Goal: Task Accomplishment & Management: Complete application form

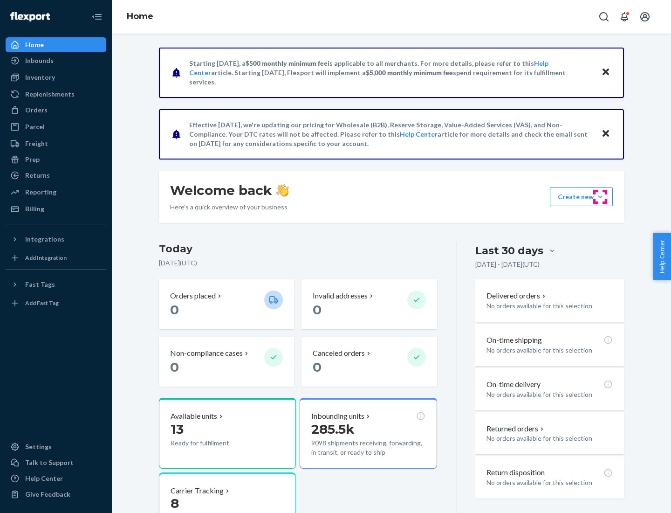
click at [600, 197] on button "Create new Create new inbound Create new order Create new product" at bounding box center [581, 196] width 63 height 19
click at [56, 61] on div "Inbounds" at bounding box center [56, 60] width 99 height 13
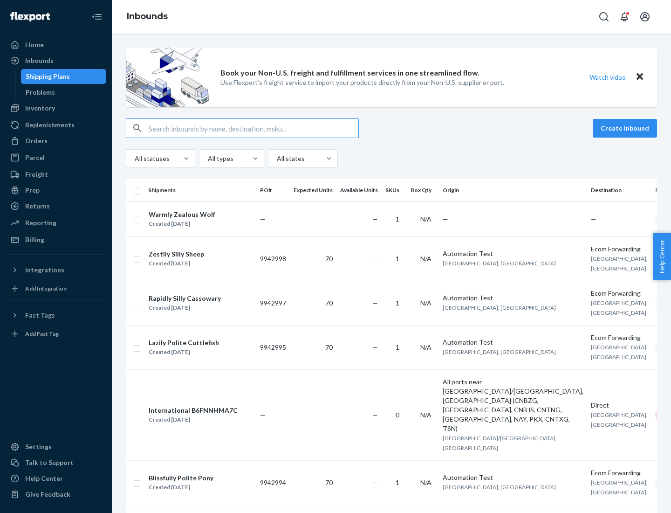
click at [626, 128] on button "Create inbound" at bounding box center [625, 128] width 64 height 19
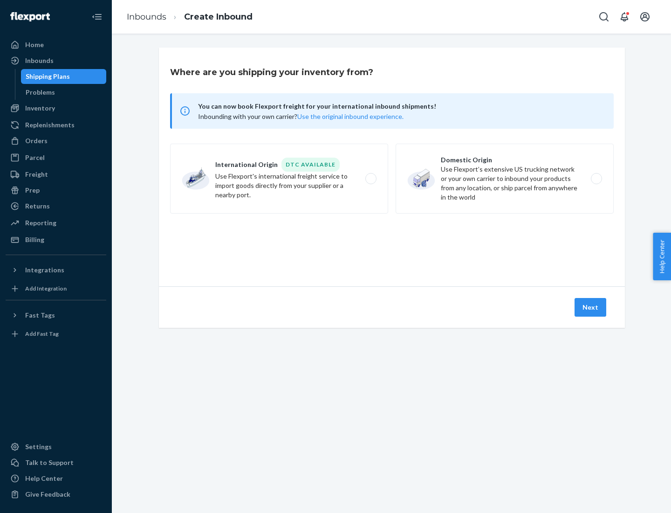
click at [505, 179] on label "Domestic Origin Use Flexport’s extensive US trucking network or your own carrie…" at bounding box center [505, 179] width 218 height 70
click at [596, 179] on input "Domestic Origin Use Flexport’s extensive US trucking network or your own carrie…" at bounding box center [599, 179] width 6 height 6
radio input "true"
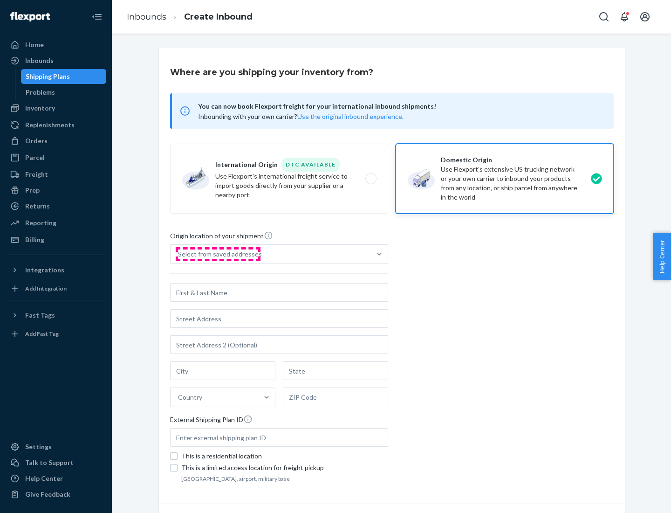
click at [218, 254] on div "Select from saved addresses" at bounding box center [220, 253] width 84 height 9
click at [179, 254] on input "Select from saved addresses" at bounding box center [178, 253] width 1 height 9
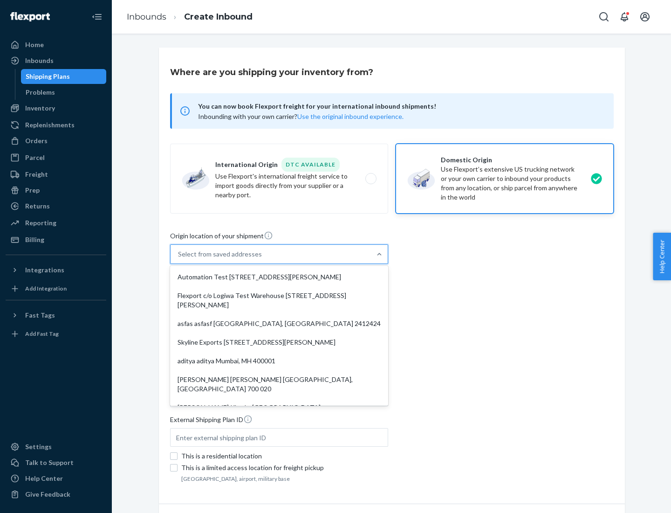
scroll to position [4, 0]
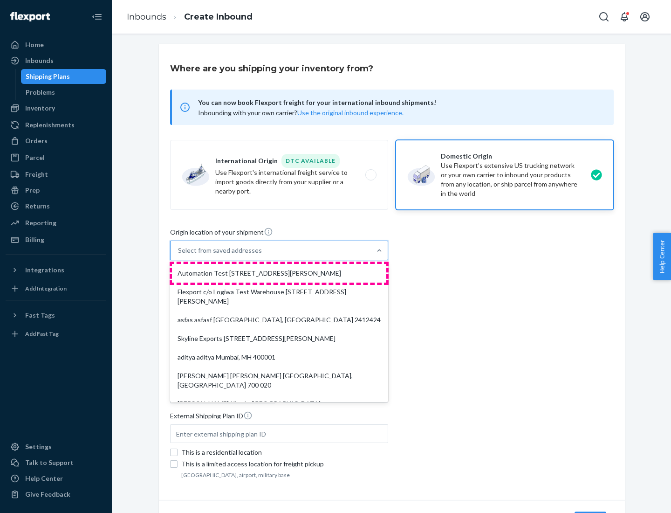
click at [279, 273] on div "Automation Test [STREET_ADDRESS][PERSON_NAME]" at bounding box center [279, 273] width 214 height 19
click at [179, 255] on input "option Automation Test [STREET_ADDRESS][PERSON_NAME]. 9 results available. Use …" at bounding box center [178, 250] width 1 height 9
type input "Automation Test"
type input "9th Floor"
type input "[GEOGRAPHIC_DATA]"
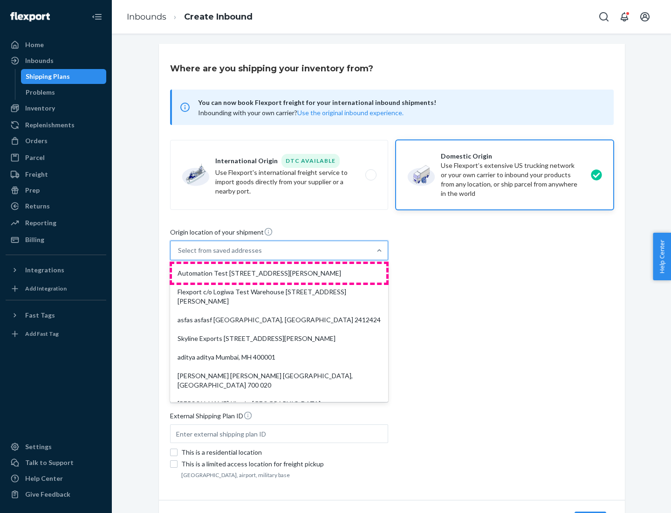
type input "CA"
type input "94104"
type input "[STREET_ADDRESS][PERSON_NAME]"
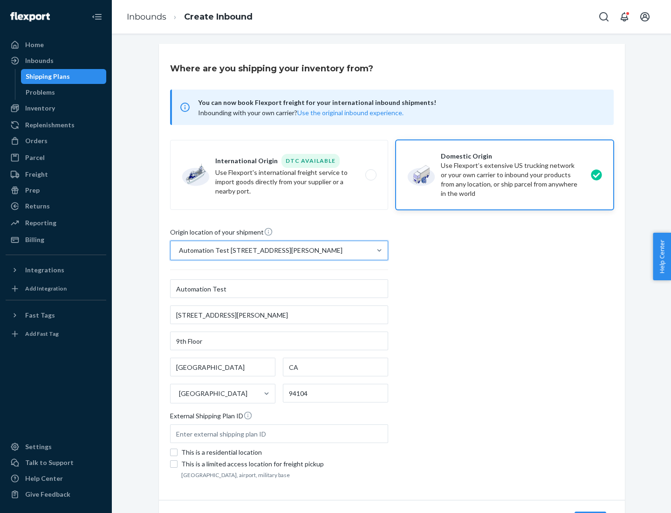
scroll to position [55, 0]
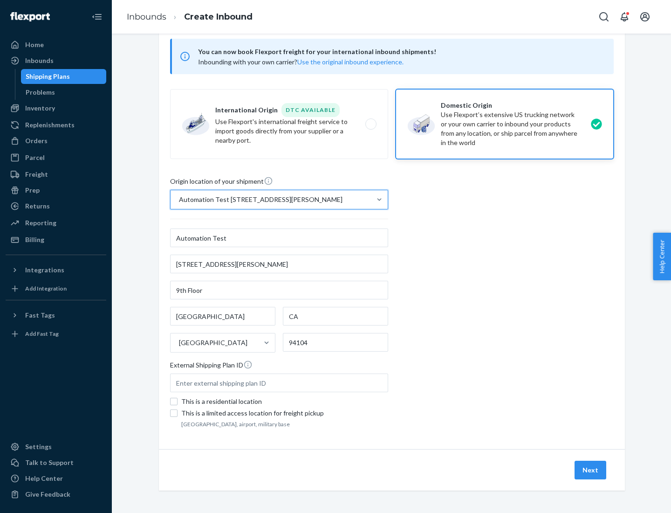
click at [591, 470] on button "Next" at bounding box center [591, 469] width 32 height 19
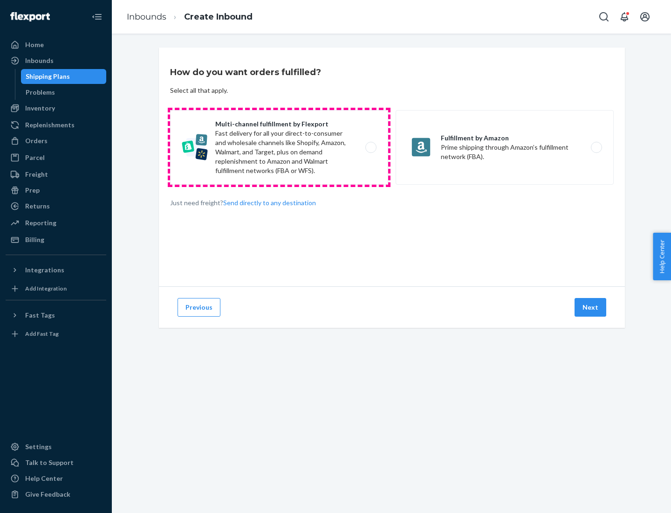
click at [279, 147] on label "Multi-channel fulfillment by Flexport Fast delivery for all your direct-to-cons…" at bounding box center [279, 147] width 218 height 75
click at [371, 147] on input "Multi-channel fulfillment by Flexport Fast delivery for all your direct-to-cons…" at bounding box center [374, 147] width 6 height 6
radio input "true"
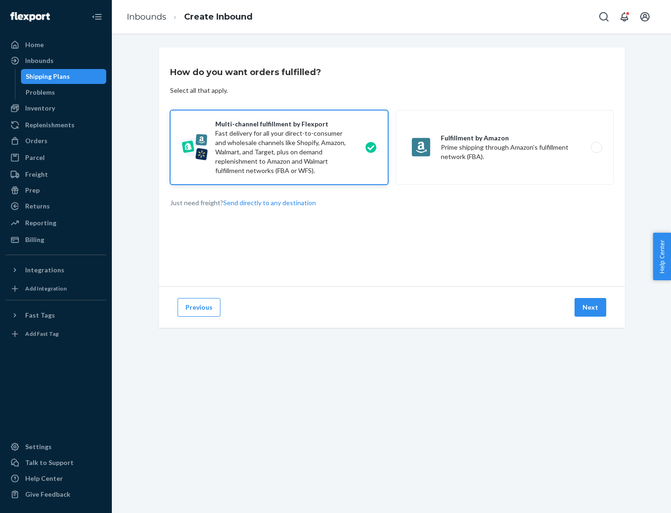
click at [591, 307] on button "Next" at bounding box center [591, 307] width 32 height 19
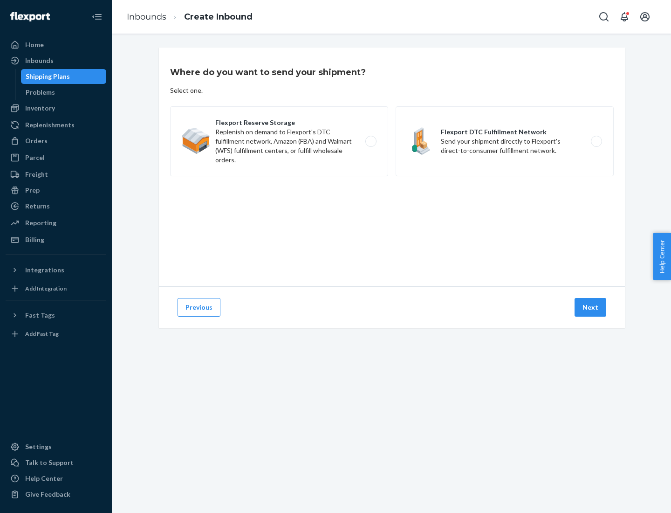
click at [505, 141] on label "Flexport DTC Fulfillment Network Send your shipment directly to Flexport's dire…" at bounding box center [505, 141] width 218 height 70
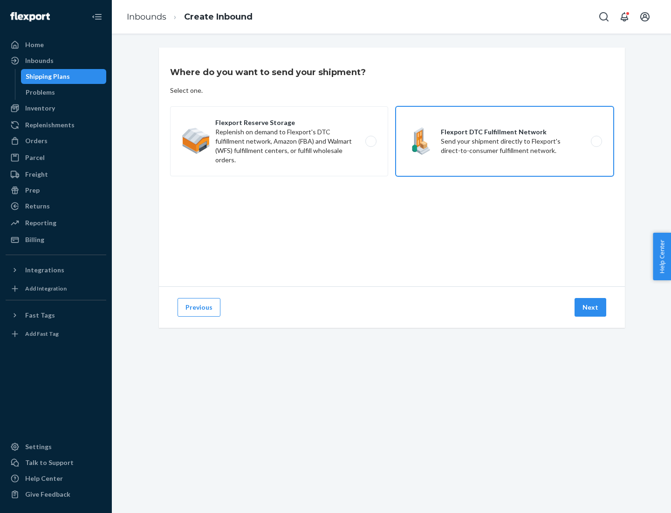
click at [596, 141] on input "Flexport DTC Fulfillment Network Send your shipment directly to Flexport's dire…" at bounding box center [599, 141] width 6 height 6
radio input "true"
click at [591, 307] on button "Next" at bounding box center [591, 307] width 32 height 19
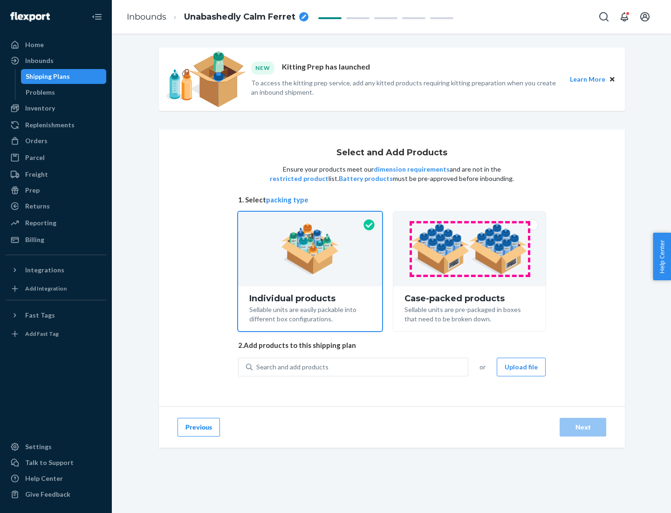
click at [470, 249] on img at bounding box center [470, 248] width 116 height 51
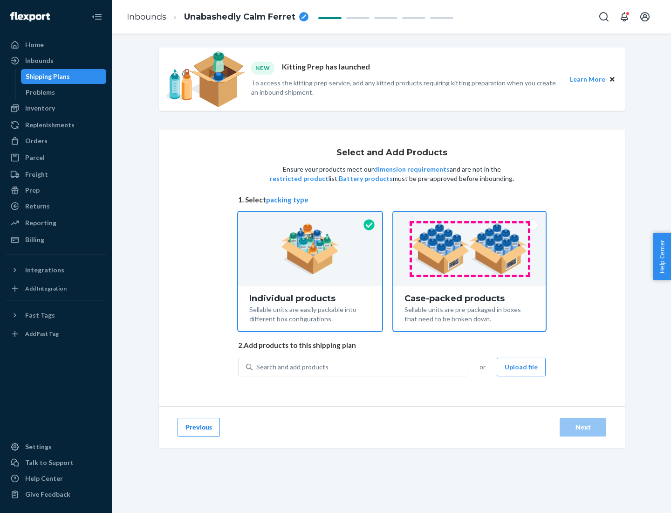
click at [470, 218] on input "Case-packed products Sellable units are pre-packaged in boxes that need to be b…" at bounding box center [470, 215] width 6 height 6
radio input "true"
radio input "false"
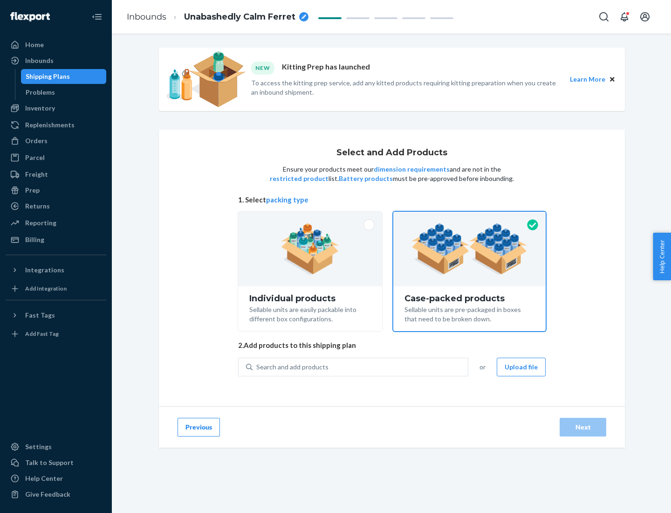
click at [361, 366] on div "Search and add products" at bounding box center [360, 366] width 215 height 17
click at [257, 366] on input "Search and add products" at bounding box center [256, 366] width 1 height 9
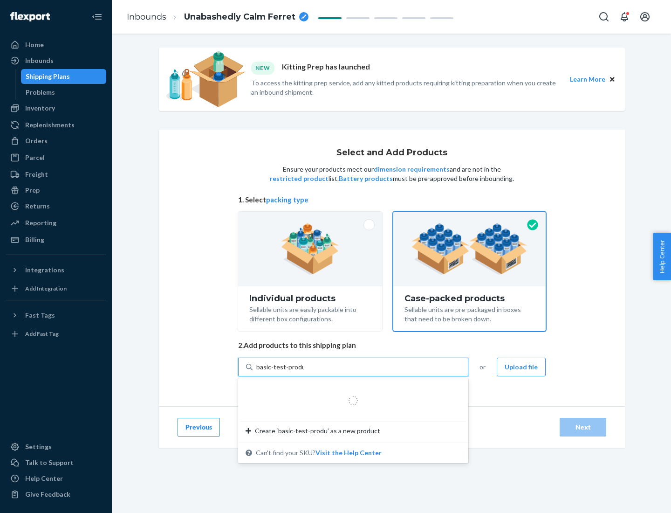
type input "basic-test-product-1"
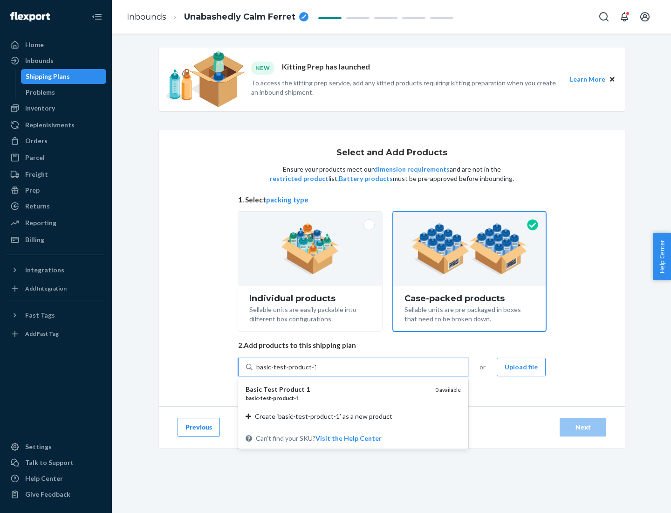
click at [337, 398] on div "basic - test - product - 1" at bounding box center [337, 398] width 182 height 8
click at [316, 371] on input "basic-test-product-1" at bounding box center [286, 366] width 60 height 9
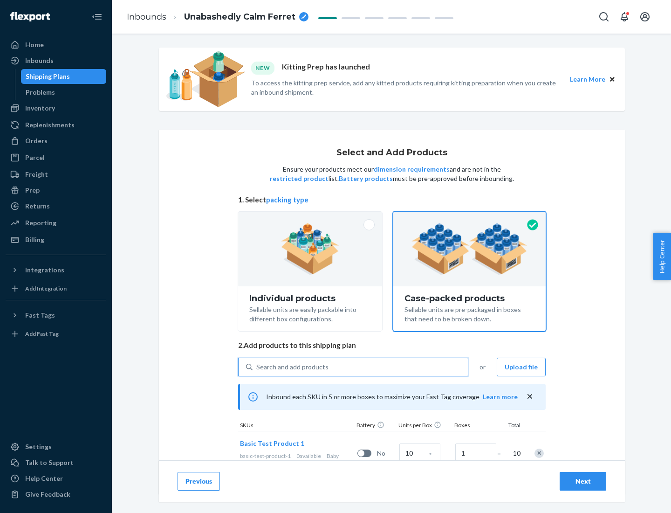
scroll to position [34, 0]
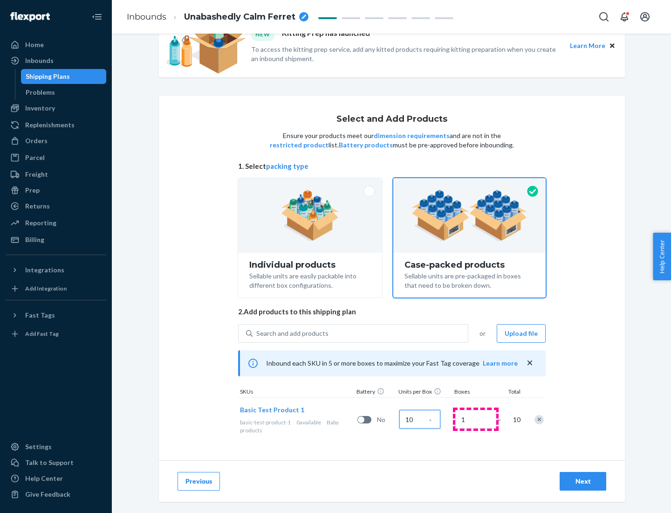
type input "10"
type input "7"
click at [583, 481] on div "Next" at bounding box center [583, 480] width 31 height 9
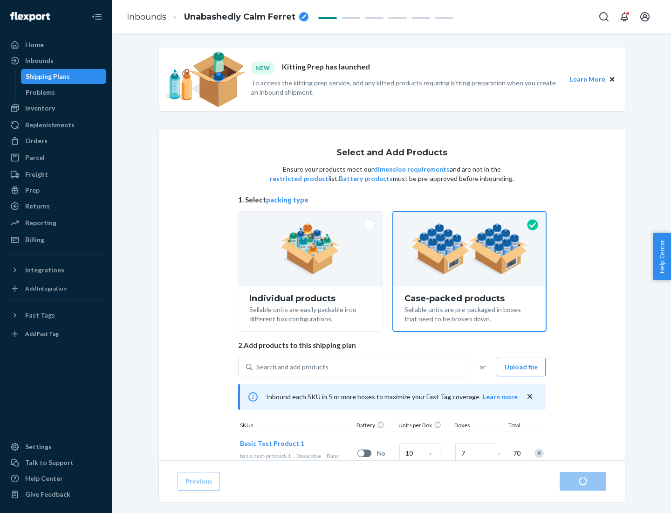
radio input "true"
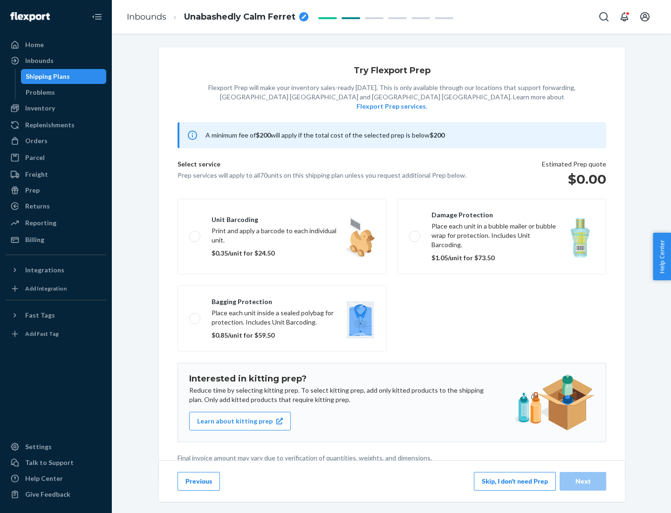
scroll to position [2, 0]
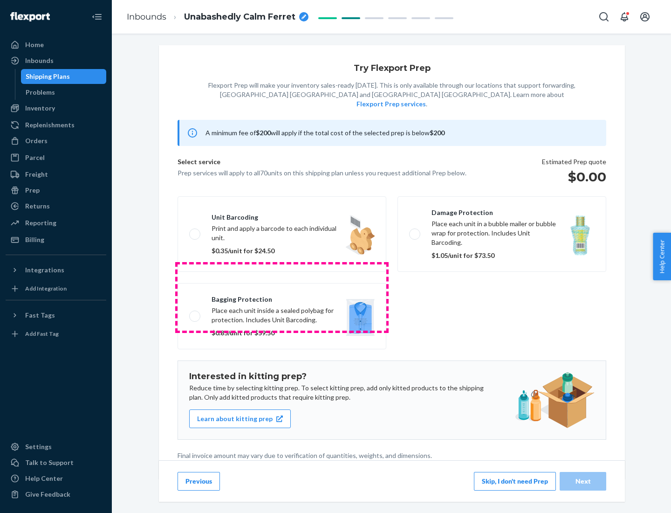
click at [282, 297] on label "Bagging protection Place each unit inside a sealed polybag for protection. Incl…" at bounding box center [282, 316] width 209 height 66
click at [195, 313] on input "Bagging protection Place each unit inside a sealed polybag for protection. Incl…" at bounding box center [192, 316] width 6 height 6
checkbox input "true"
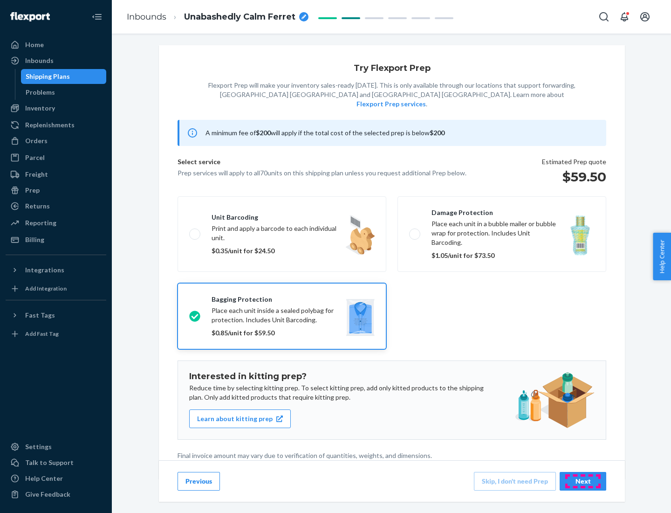
click at [583, 481] on div "Next" at bounding box center [583, 480] width 31 height 9
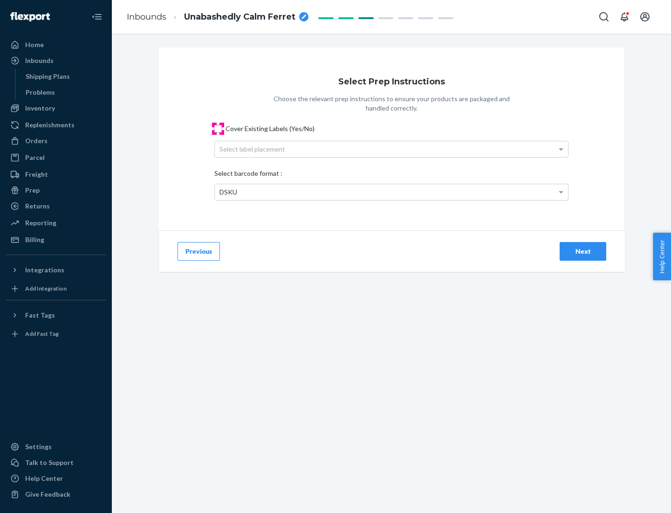
click at [218, 128] on input "Cover Existing Labels (Yes/No)" at bounding box center [217, 128] width 7 height 7
checkbox input "true"
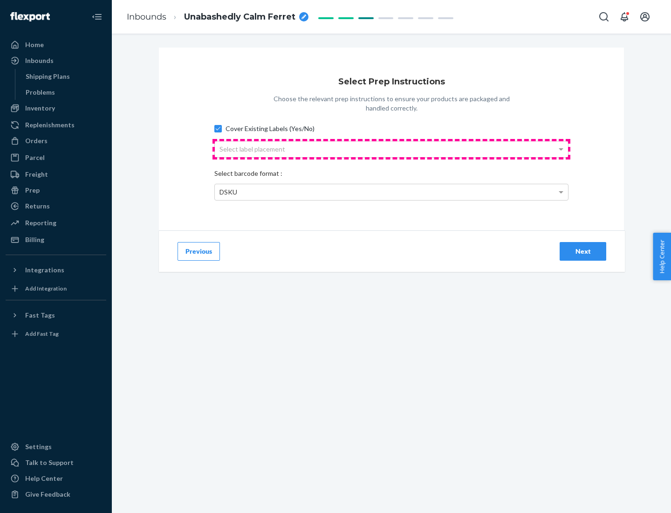
click at [392, 149] on div "Select label placement" at bounding box center [391, 149] width 353 height 16
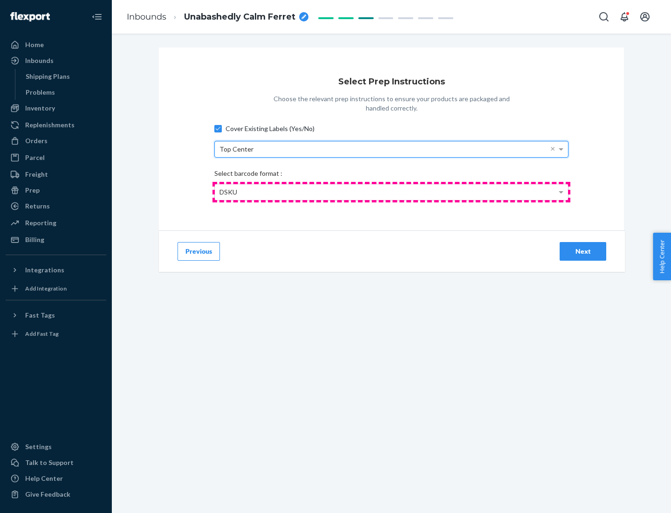
click at [392, 192] on div "DSKU" at bounding box center [391, 192] width 353 height 16
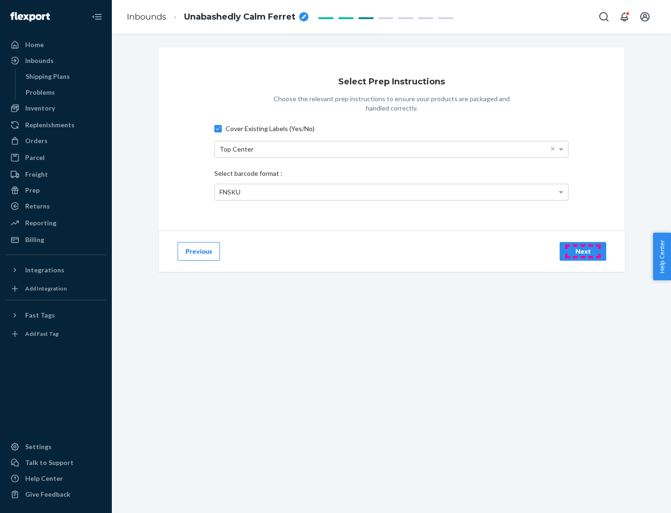
click at [583, 251] on div "Next" at bounding box center [583, 251] width 31 height 9
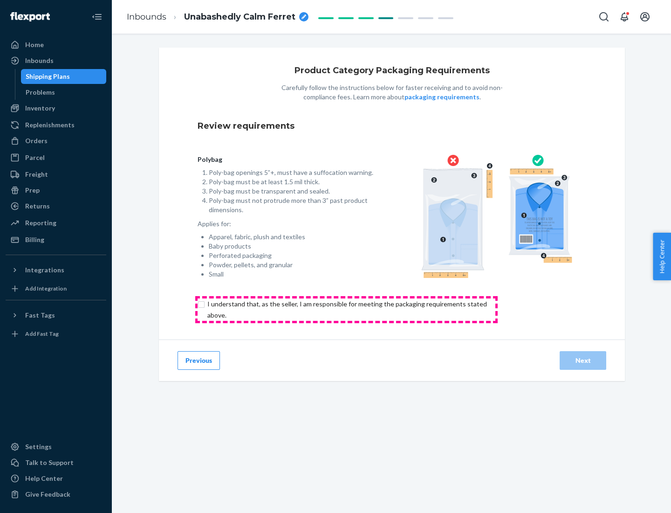
click at [346, 309] on input "checkbox" at bounding box center [353, 309] width 310 height 22
checkbox input "true"
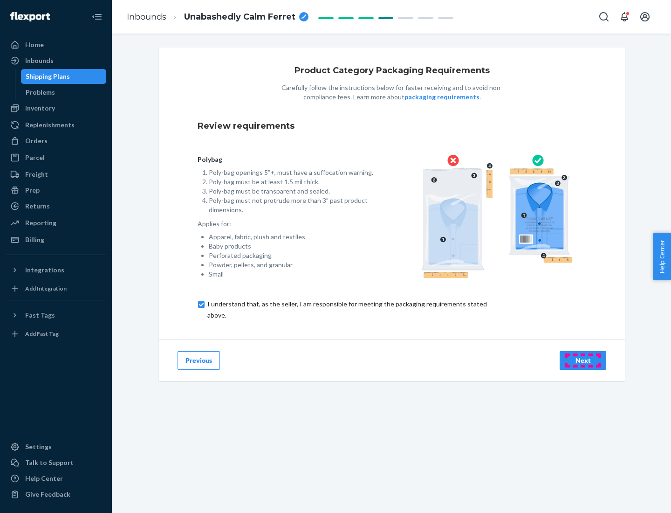
click at [583, 360] on div "Next" at bounding box center [583, 360] width 31 height 9
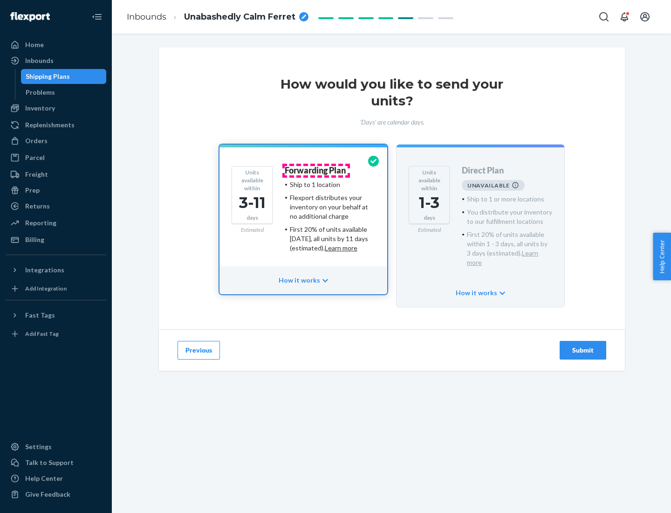
click at [316, 170] on h4 "Forwarding Plan" at bounding box center [315, 170] width 61 height 9
click at [583, 345] on div "Submit" at bounding box center [583, 349] width 31 height 9
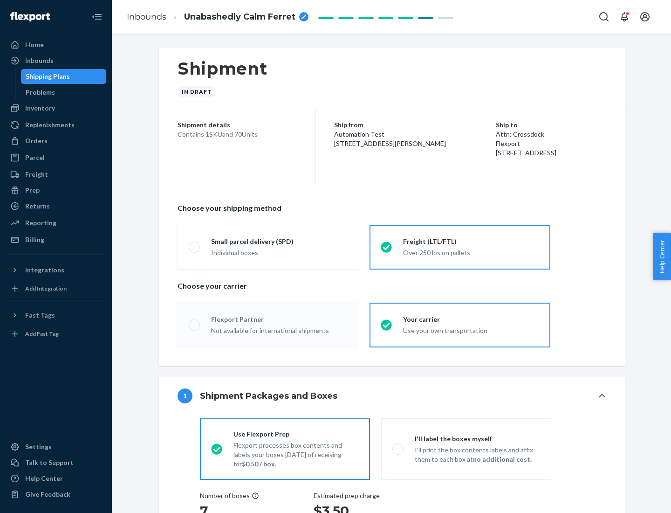
radio input "true"
radio input "false"
radio input "true"
radio input "false"
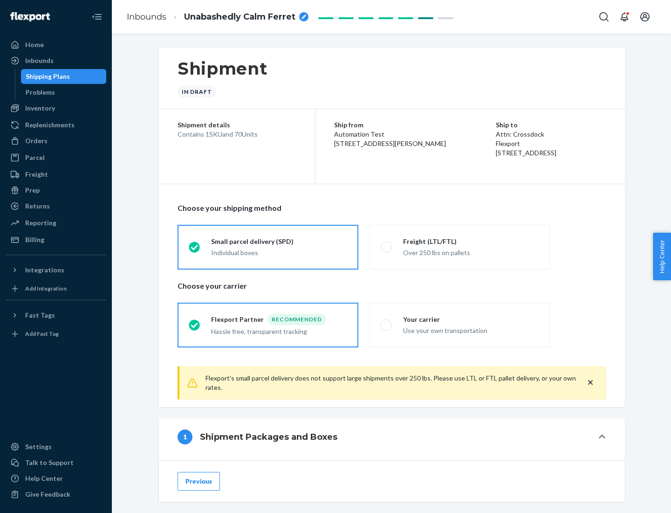
click at [460, 247] on div "Over 250 lbs on pallets" at bounding box center [471, 251] width 136 height 11
click at [387, 247] on input "Freight (LTL/FTL) Over 250 lbs on pallets" at bounding box center [384, 247] width 6 height 6
radio input "true"
radio input "false"
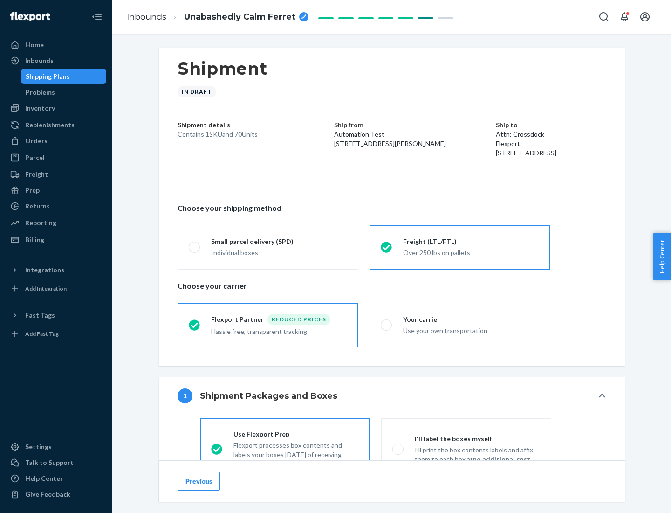
scroll to position [52, 0]
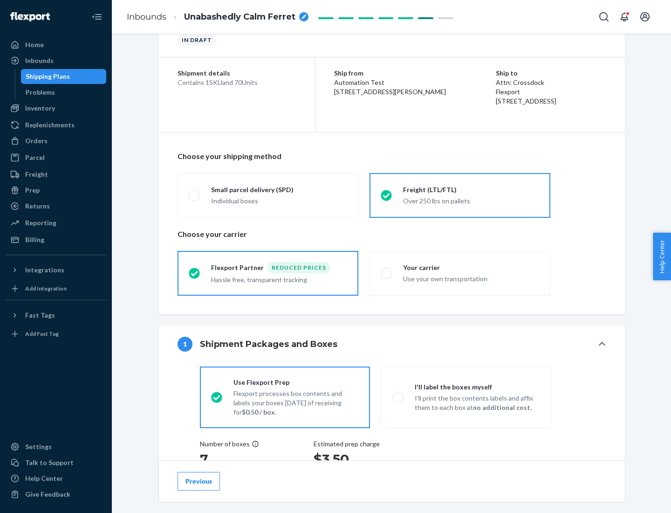
click at [460, 273] on div "Use your own transportation" at bounding box center [471, 277] width 136 height 11
click at [387, 273] on input "Your carrier Use your own transportation" at bounding box center [384, 273] width 6 height 6
radio input "true"
radio input "false"
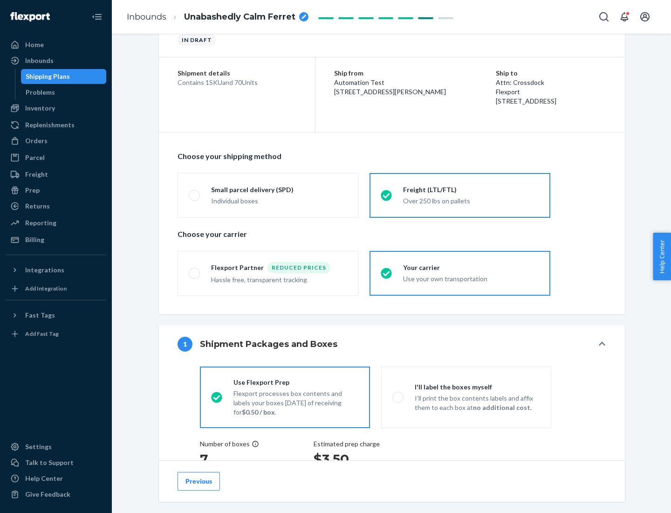
scroll to position [176, 0]
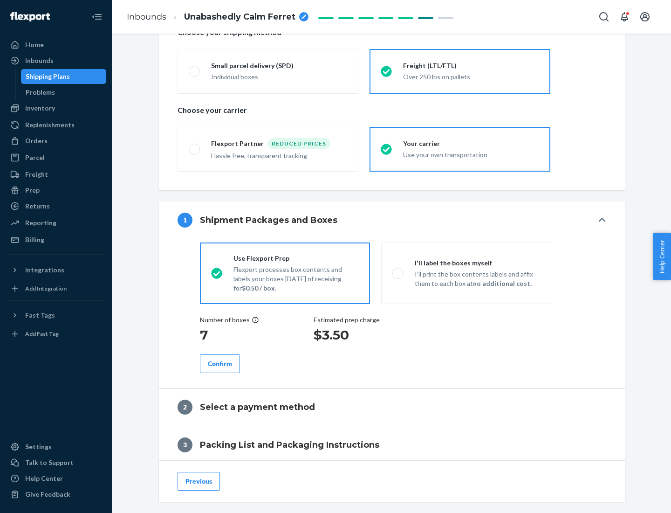
click at [466, 273] on p "I’ll print the box contents labels and affix them to each box at no additional …" at bounding box center [477, 278] width 125 height 19
click at [399, 273] on input "I'll label the boxes myself I’ll print the box contents labels and affix them t…" at bounding box center [395, 273] width 6 height 6
radio input "true"
radio input "false"
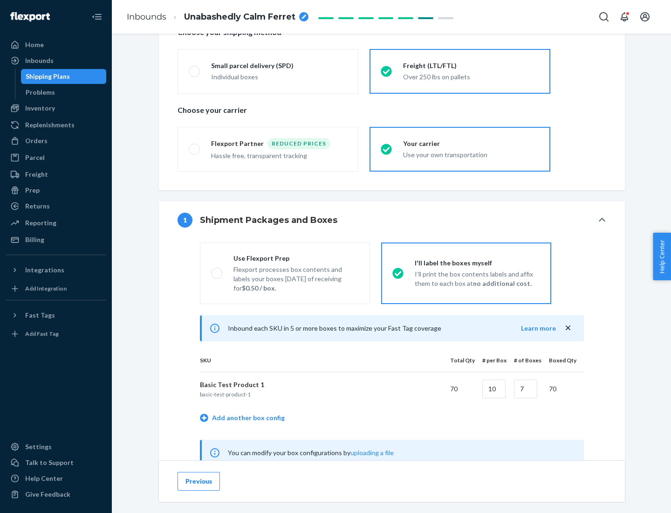
scroll to position [291, 0]
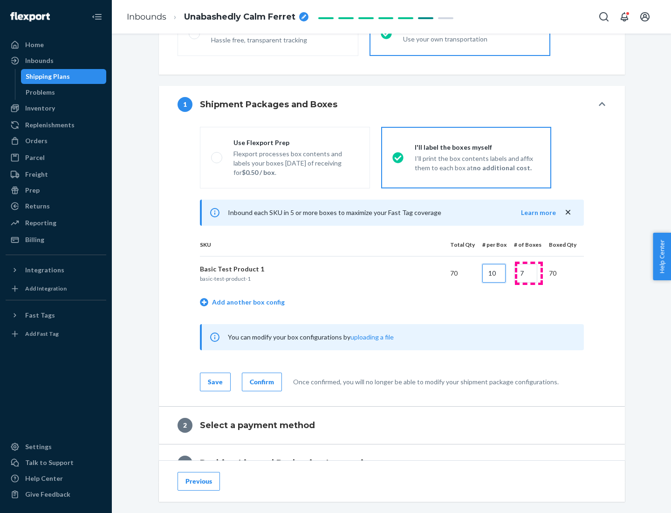
type input "10"
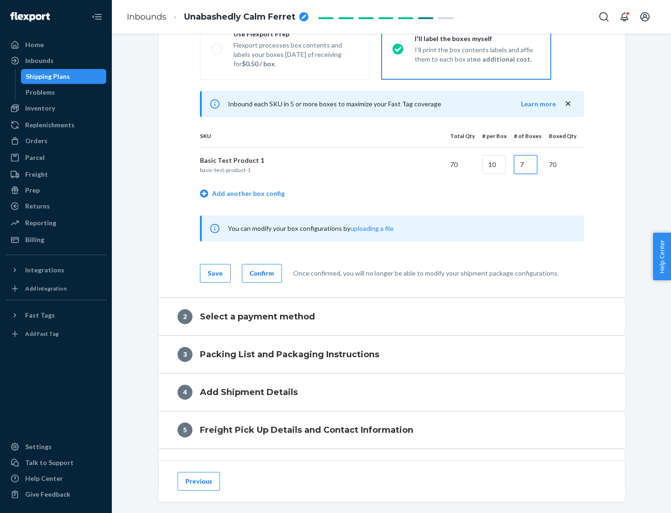
type input "7"
click at [261, 273] on div "Confirm" at bounding box center [262, 272] width 24 height 9
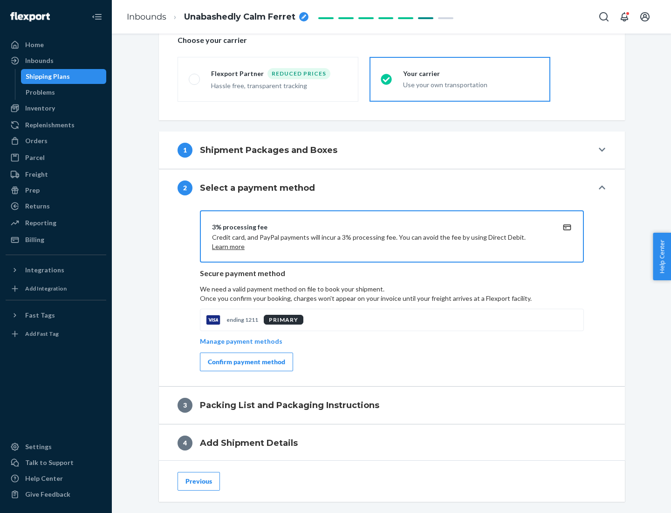
scroll to position [334, 0]
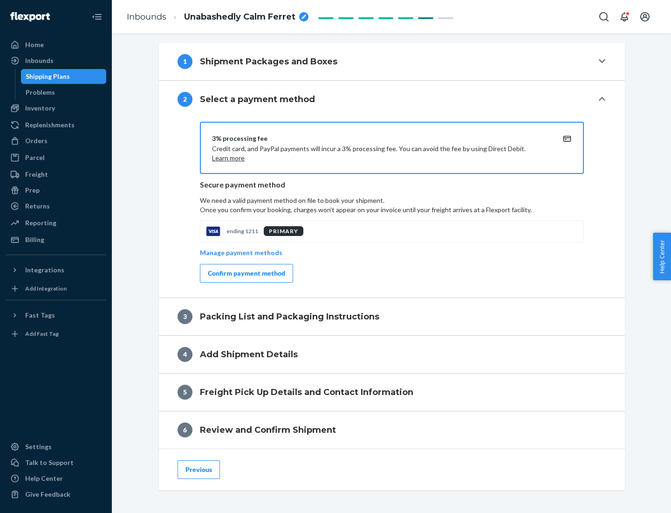
click at [246, 273] on div "Confirm payment method" at bounding box center [246, 272] width 77 height 9
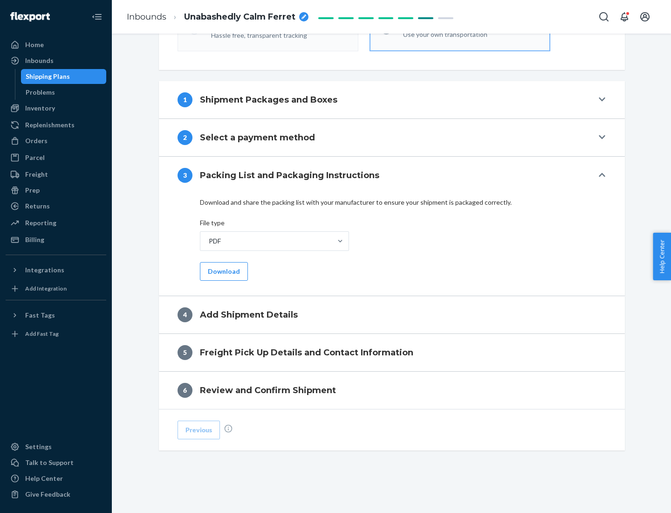
scroll to position [294, 0]
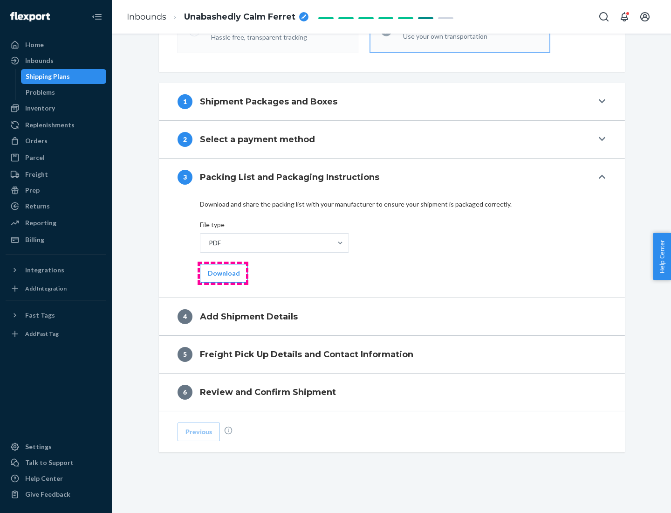
click at [223, 273] on button "Download" at bounding box center [224, 273] width 48 height 19
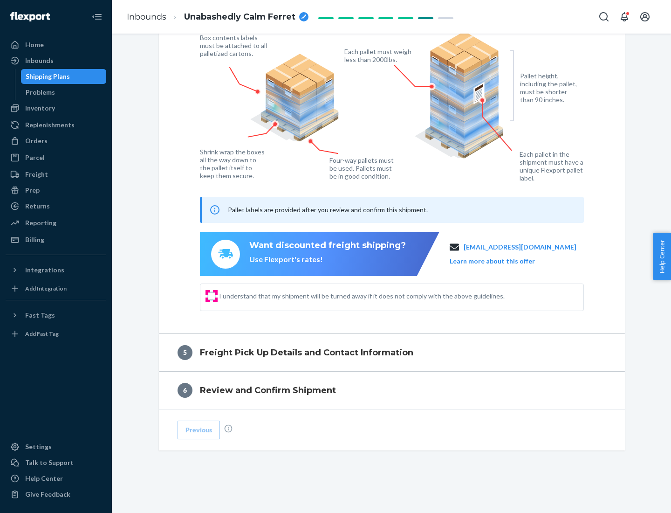
click at [212, 295] on input "I understand that my shipment will be turned away if it does not comply with th…" at bounding box center [211, 295] width 7 height 7
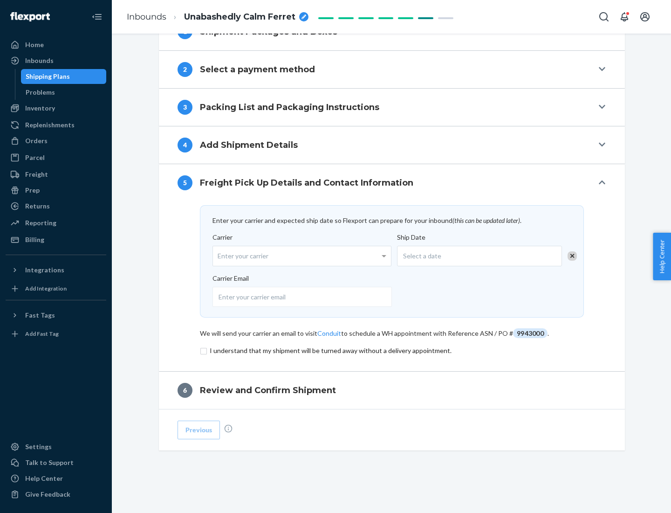
scroll to position [364, 0]
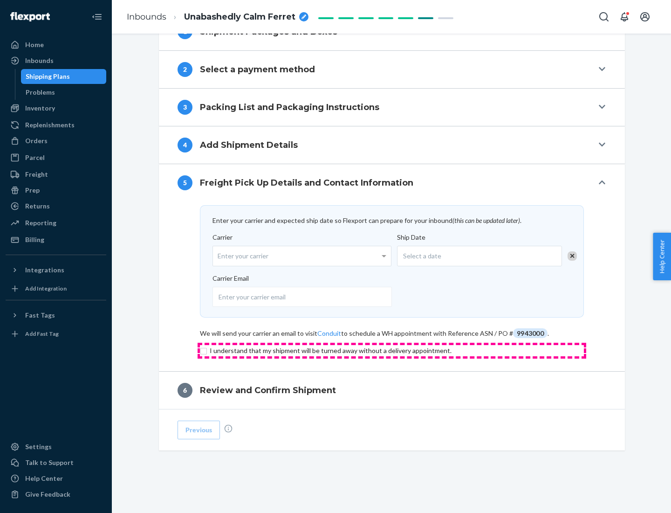
click at [392, 350] on input "checkbox" at bounding box center [392, 350] width 384 height 11
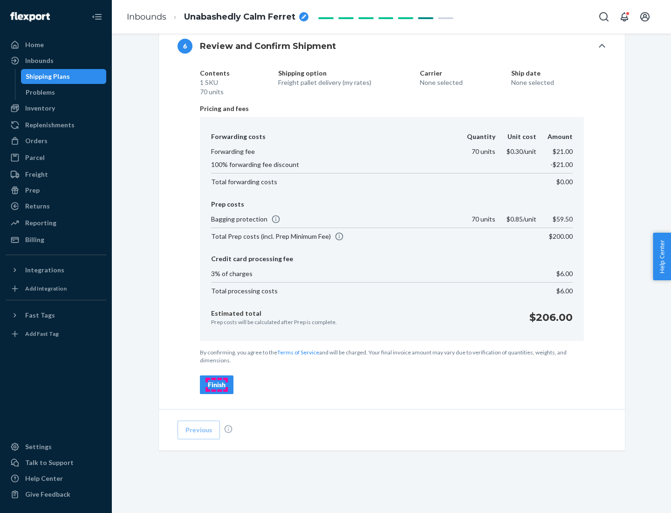
click at [217, 385] on div "Finish" at bounding box center [217, 384] width 18 height 9
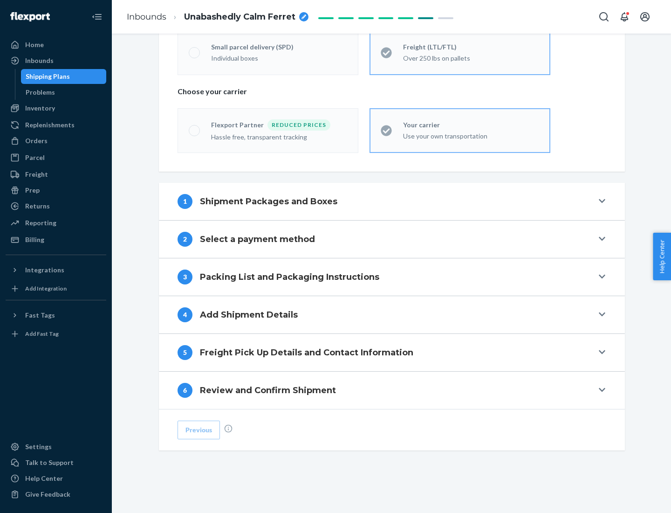
scroll to position [194, 0]
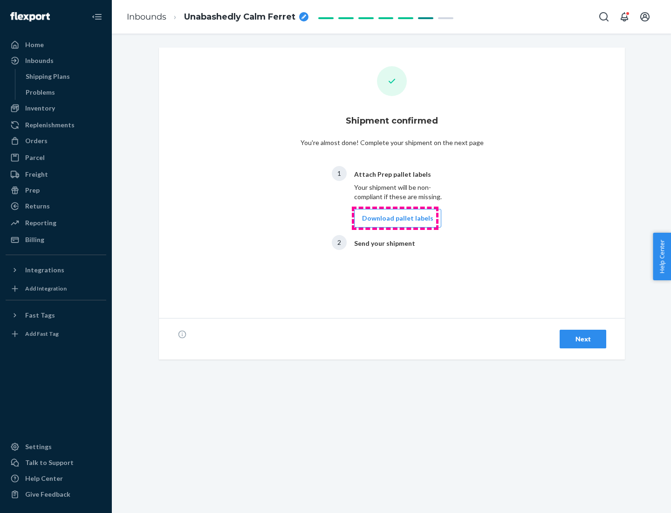
click at [395, 218] on button "Download pallet labels" at bounding box center [397, 218] width 87 height 19
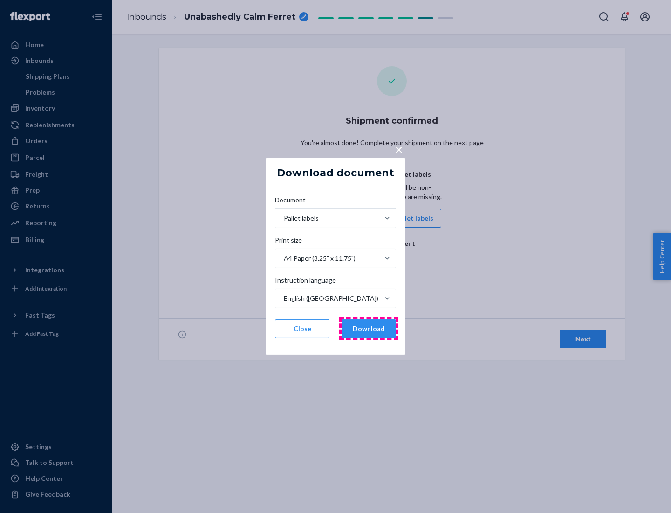
click at [369, 329] on button "Download" at bounding box center [369, 328] width 55 height 19
click at [399, 149] on span "×" at bounding box center [398, 149] width 7 height 16
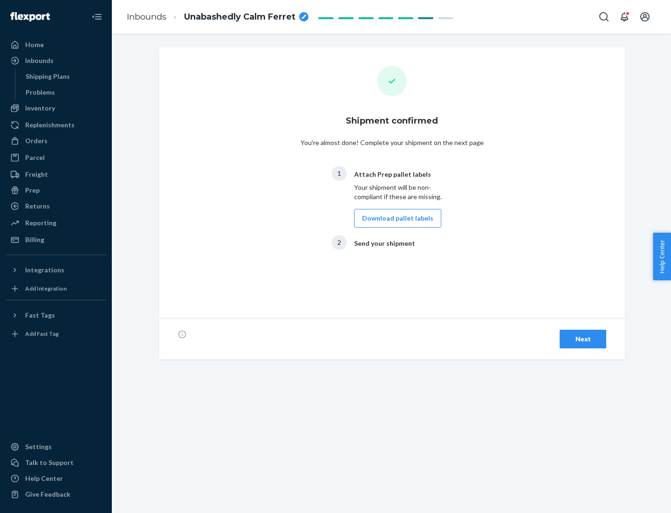
click at [583, 339] on div "Next" at bounding box center [583, 338] width 31 height 9
